Goal: Transaction & Acquisition: Purchase product/service

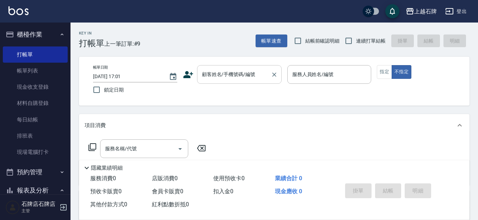
click at [237, 77] on input "顧客姓名/手機號碼/編號" at bounding box center [234, 74] width 68 height 12
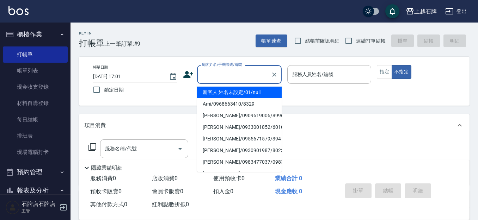
drag, startPoint x: 261, startPoint y: 94, endPoint x: 307, endPoint y: 89, distance: 46.1
click at [262, 94] on li "新客人 姓名未設定/01/null" at bounding box center [239, 93] width 85 height 12
type input "1"
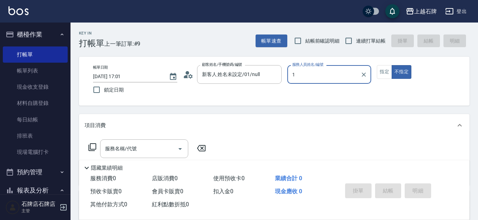
type input "新客人 姓名未設定/01/null"
type input "Jk-1"
click at [390, 75] on button "指定" at bounding box center [384, 72] width 15 height 14
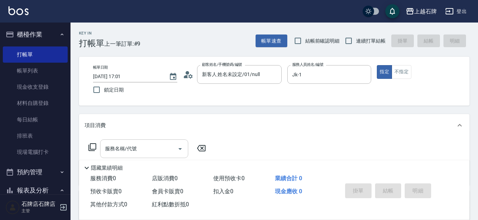
click at [141, 143] on input "服務名稱/代號" at bounding box center [138, 149] width 71 height 12
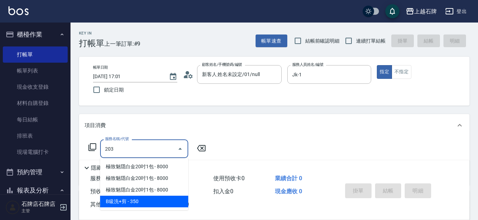
drag, startPoint x: 149, startPoint y: 199, endPoint x: 152, endPoint y: 196, distance: 4.3
click at [152, 196] on span "B級洗+剪 - 350" at bounding box center [144, 202] width 88 height 12
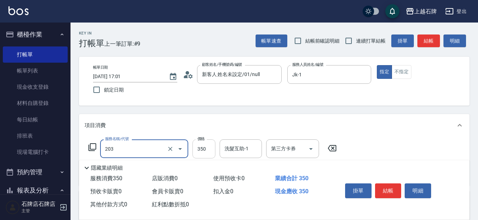
type input "B級洗+剪(203)"
drag, startPoint x: 208, startPoint y: 151, endPoint x: 211, endPoint y: 143, distance: 8.8
click at [208, 151] on input "350" at bounding box center [204, 149] width 23 height 19
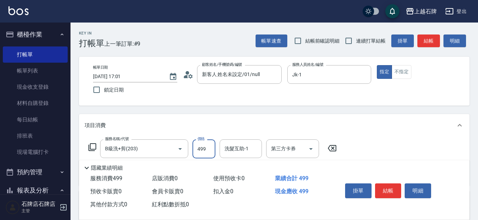
type input "499"
click at [395, 186] on button "結帳" at bounding box center [388, 191] width 26 height 15
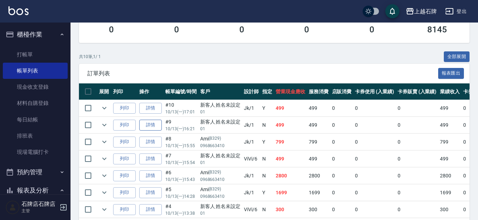
scroll to position [141, 0]
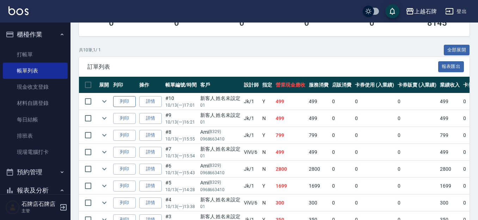
click at [117, 100] on button "列印" at bounding box center [124, 101] width 23 height 11
